Goal: Transaction & Acquisition: Purchase product/service

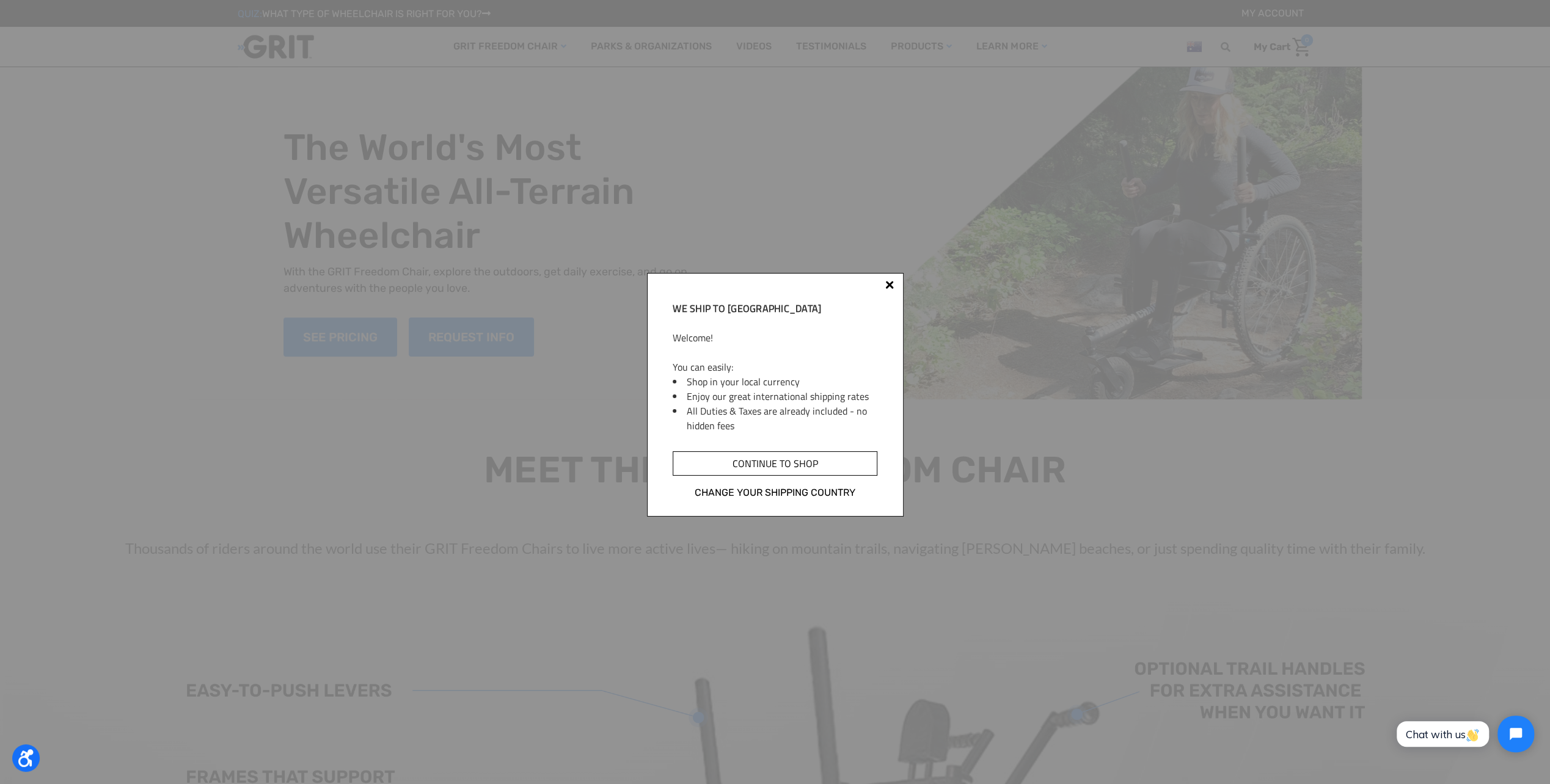
click at [800, 467] on input "Continue to shop" at bounding box center [775, 463] width 204 height 25
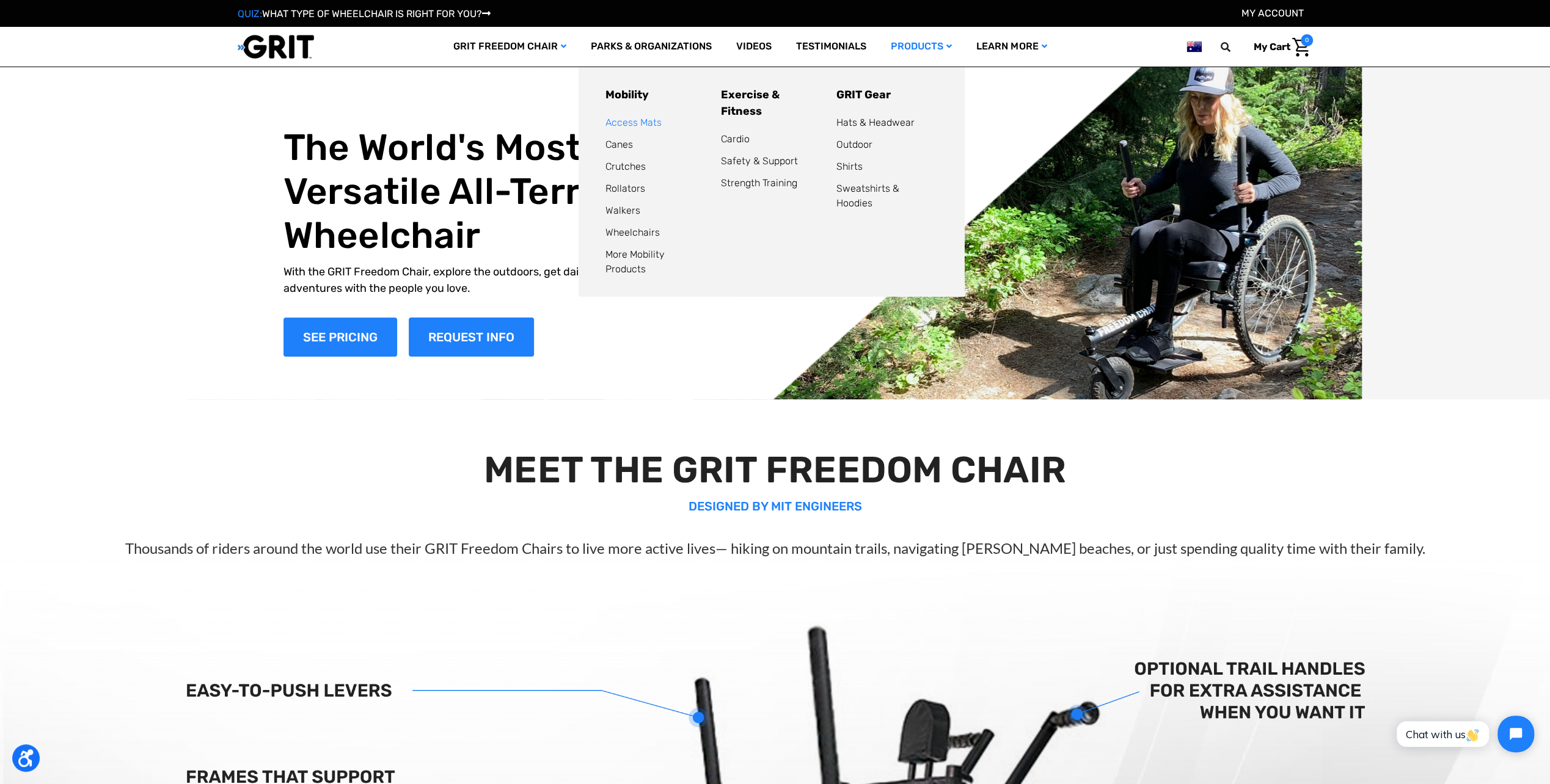
click at [637, 125] on link "Access Mats" at bounding box center [634, 122] width 57 height 12
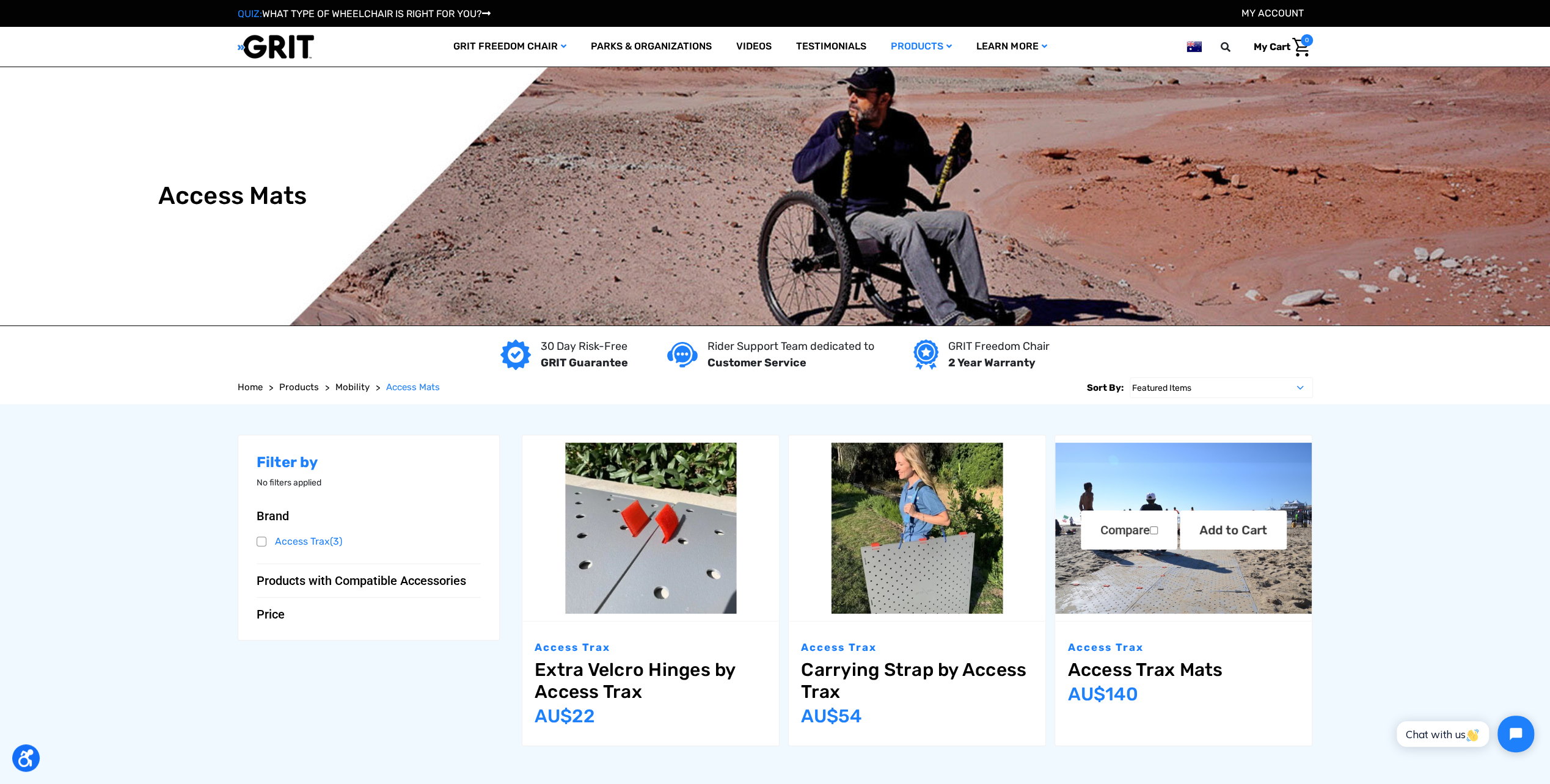
click at [1104, 443] on img "Access Trax Mats,$77.00\a" at bounding box center [1183, 529] width 256 height 171
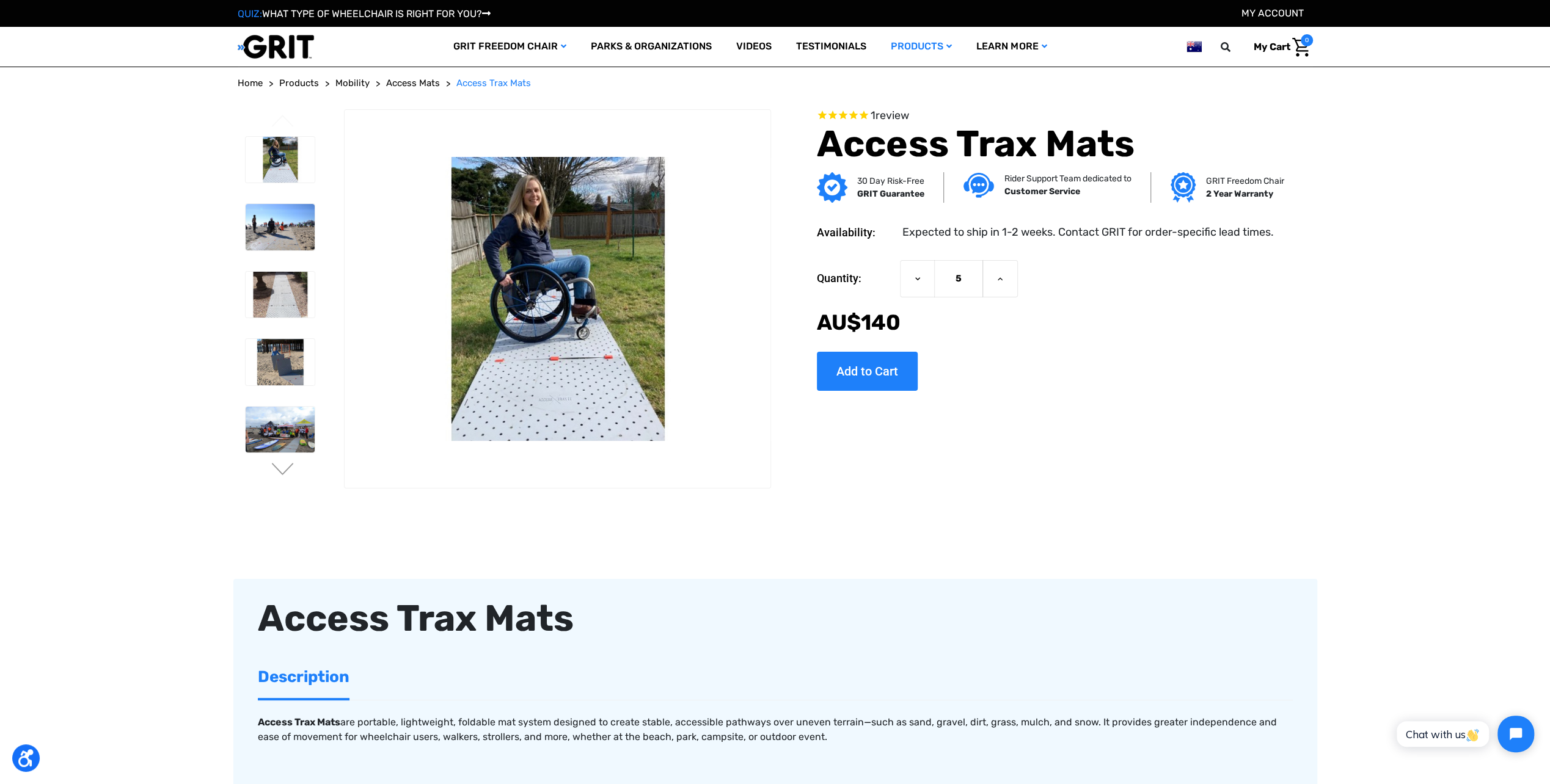
click at [1191, 46] on img at bounding box center [1194, 46] width 15 height 15
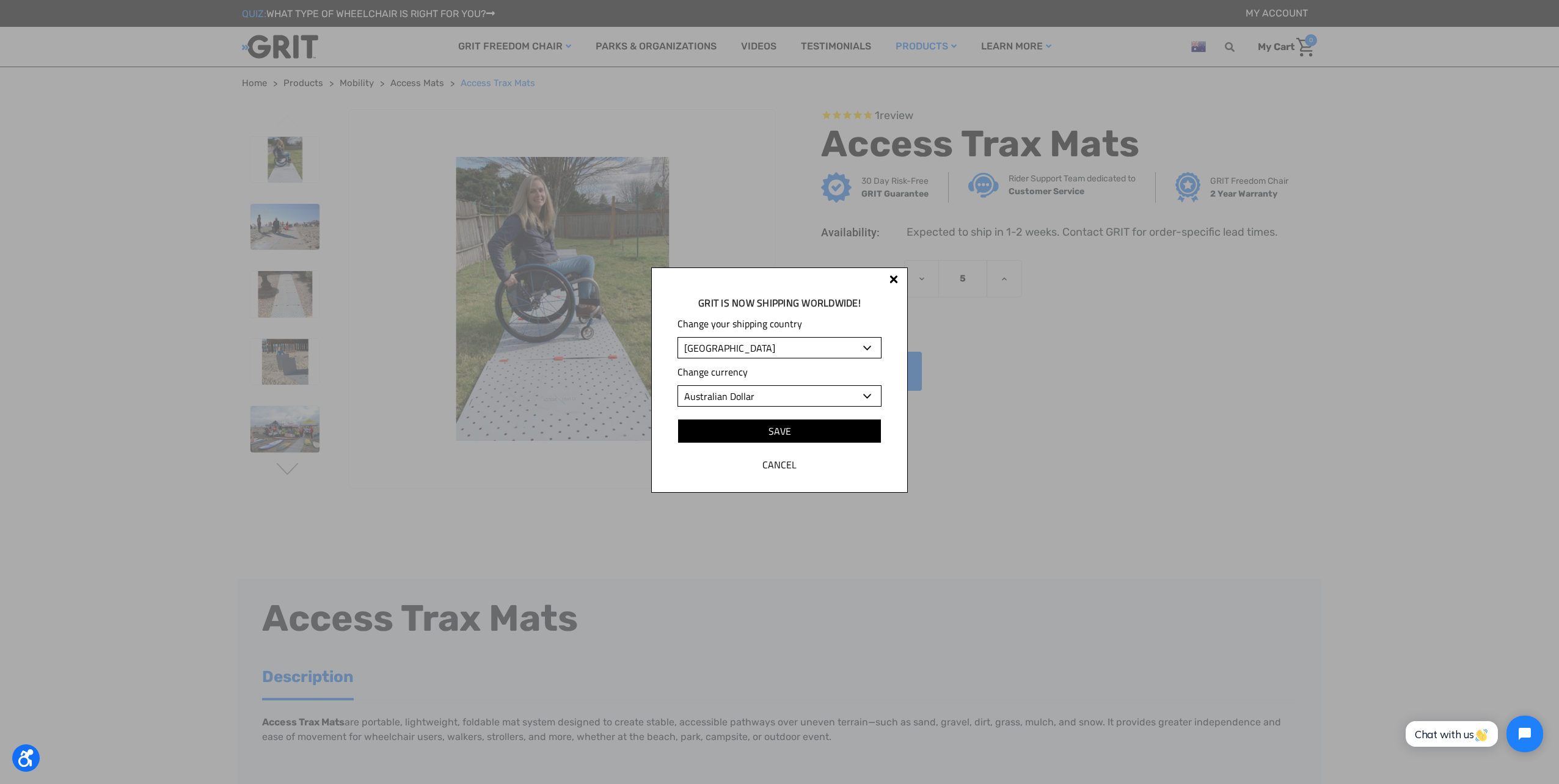
click at [826, 339] on select "Albania Algeria Andorra Angola Anguilla Antigua and Barbuda Argentina Armenia A…" at bounding box center [780, 347] width 204 height 21
click at [946, 271] on div "GRIT is Now shipping worldwide! Change your shipping country Albania Algeria An…" at bounding box center [780, 392] width 1559 height 784
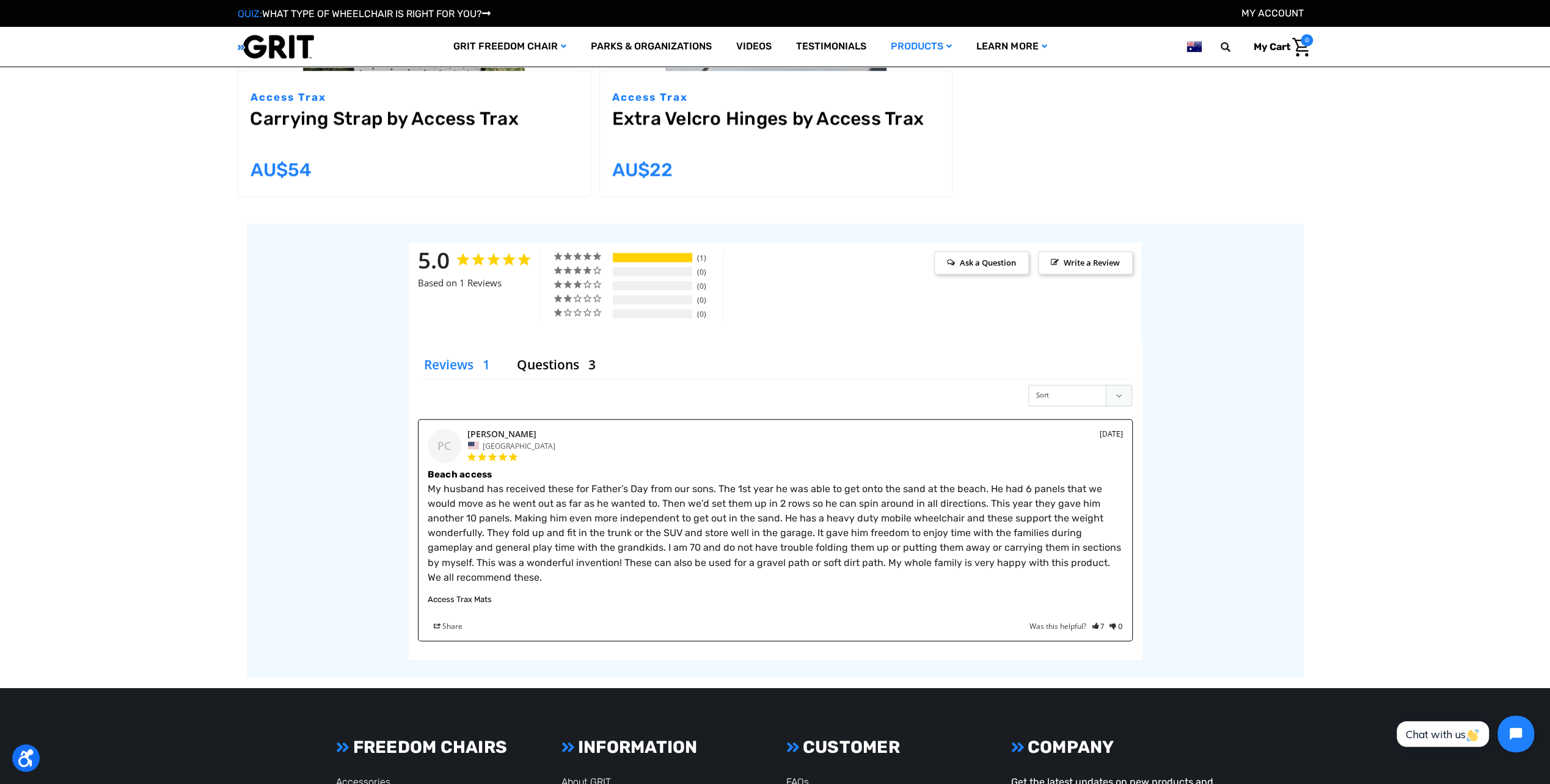
scroll to position [1985, 0]
